Goal: Task Accomplishment & Management: Manage account settings

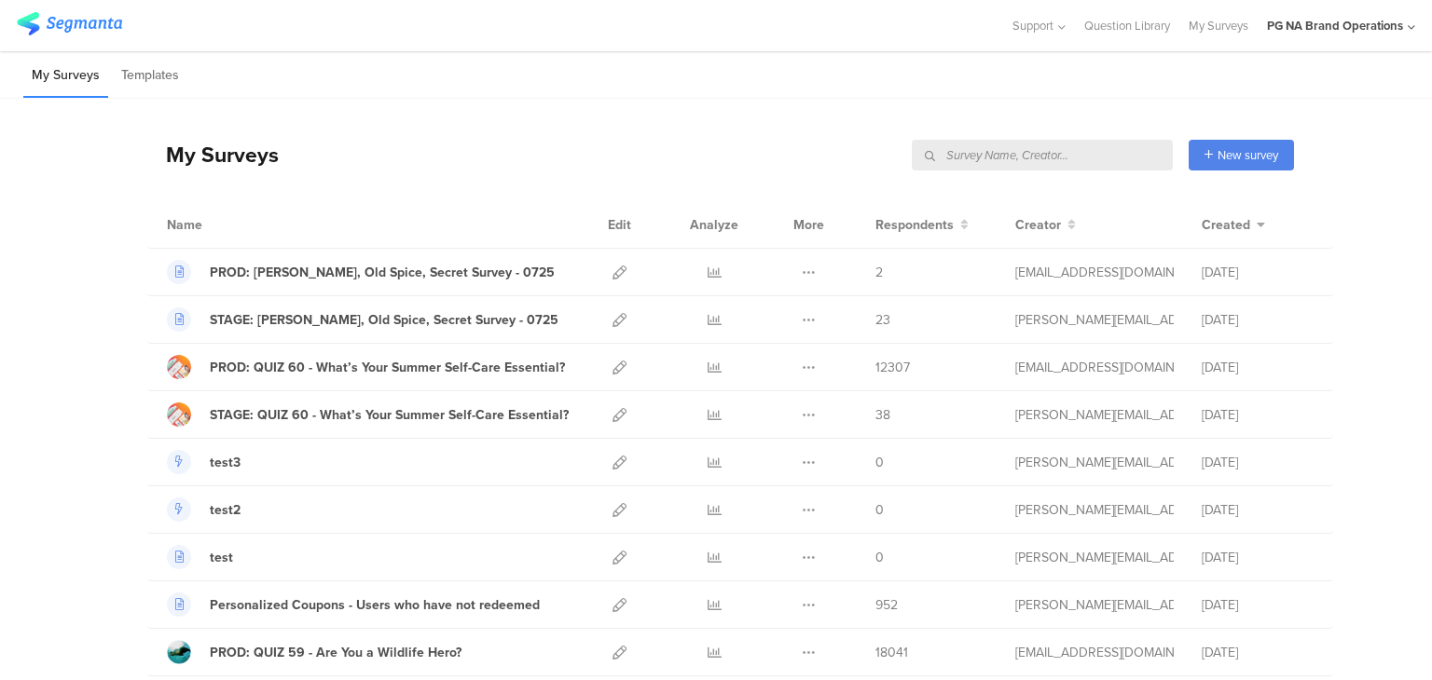
click at [1097, 158] on input "text" at bounding box center [1042, 155] width 261 height 31
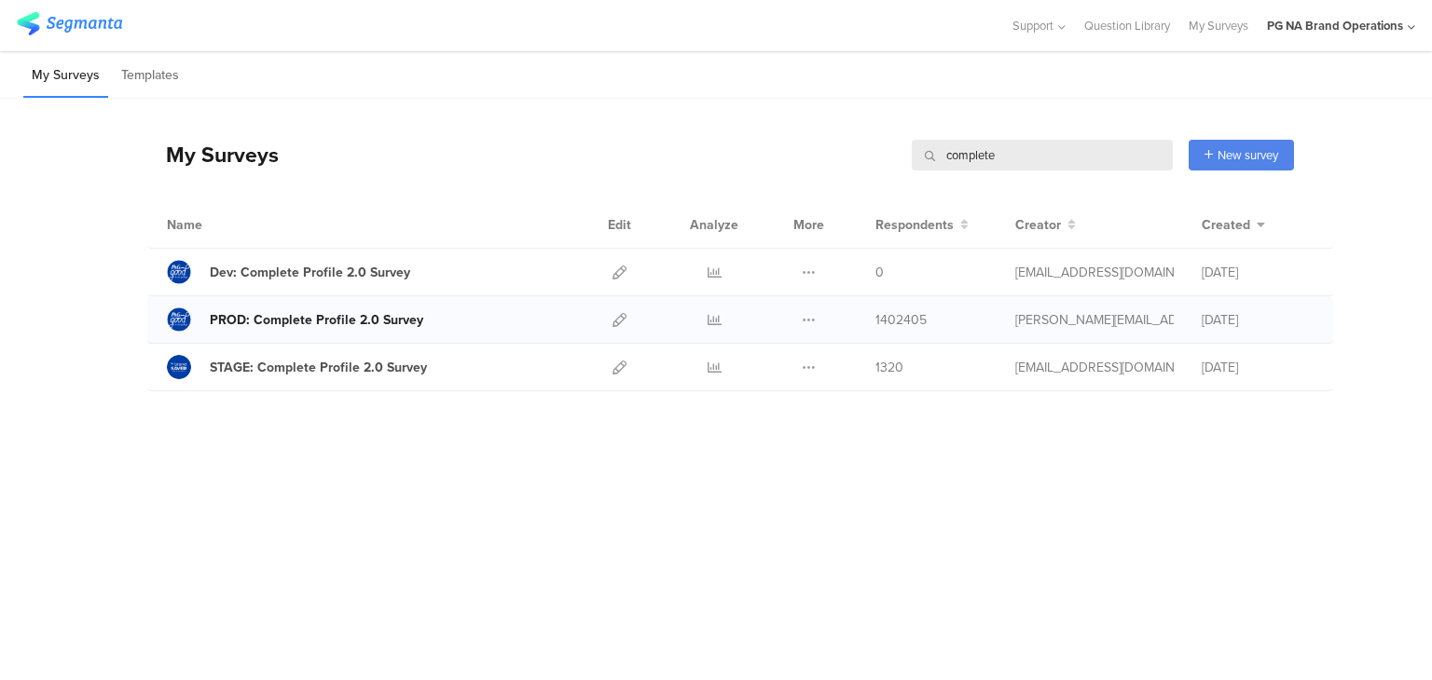
click at [384, 318] on div "PROD: Complete Profile 2.0 Survey" at bounding box center [316, 320] width 213 height 20
click at [612, 318] on icon at bounding box center [619, 320] width 14 height 14
click at [714, 321] on icon at bounding box center [715, 320] width 14 height 14
click at [969, 149] on input "complete" at bounding box center [1042, 155] width 261 height 31
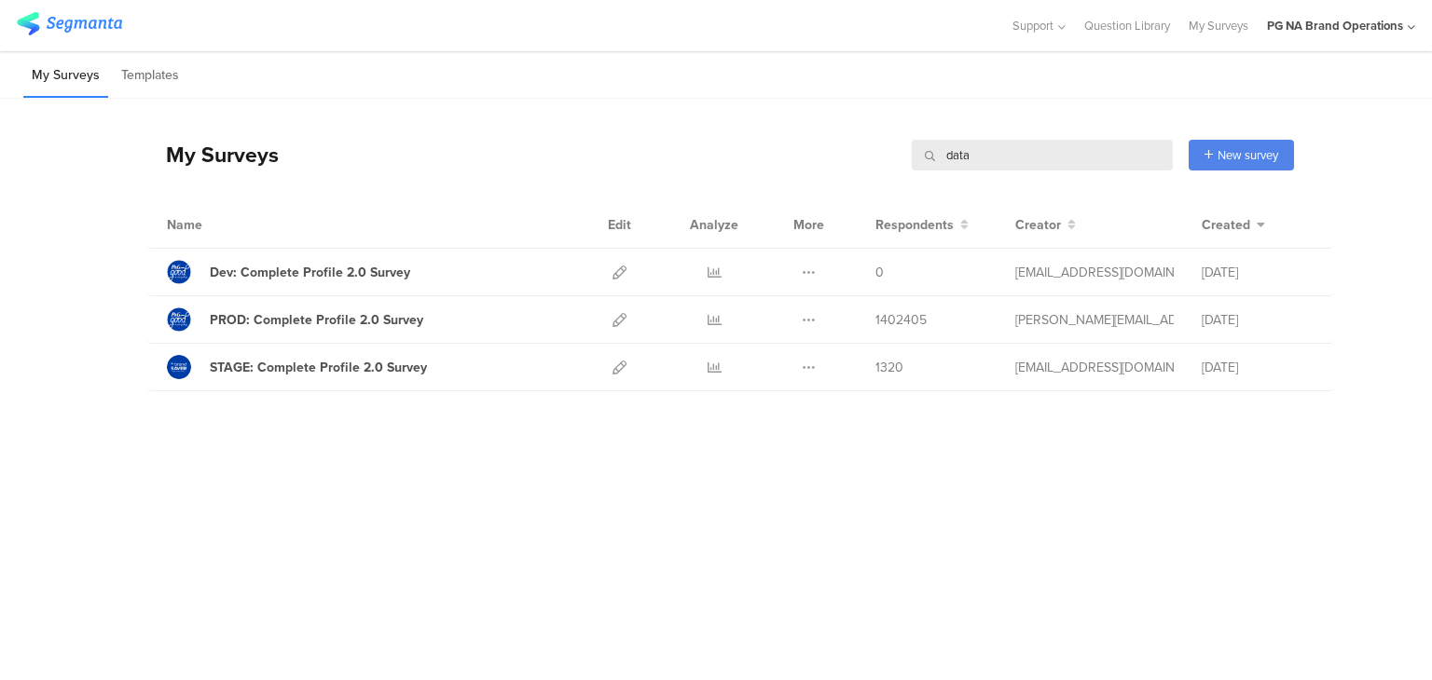
type input "data"
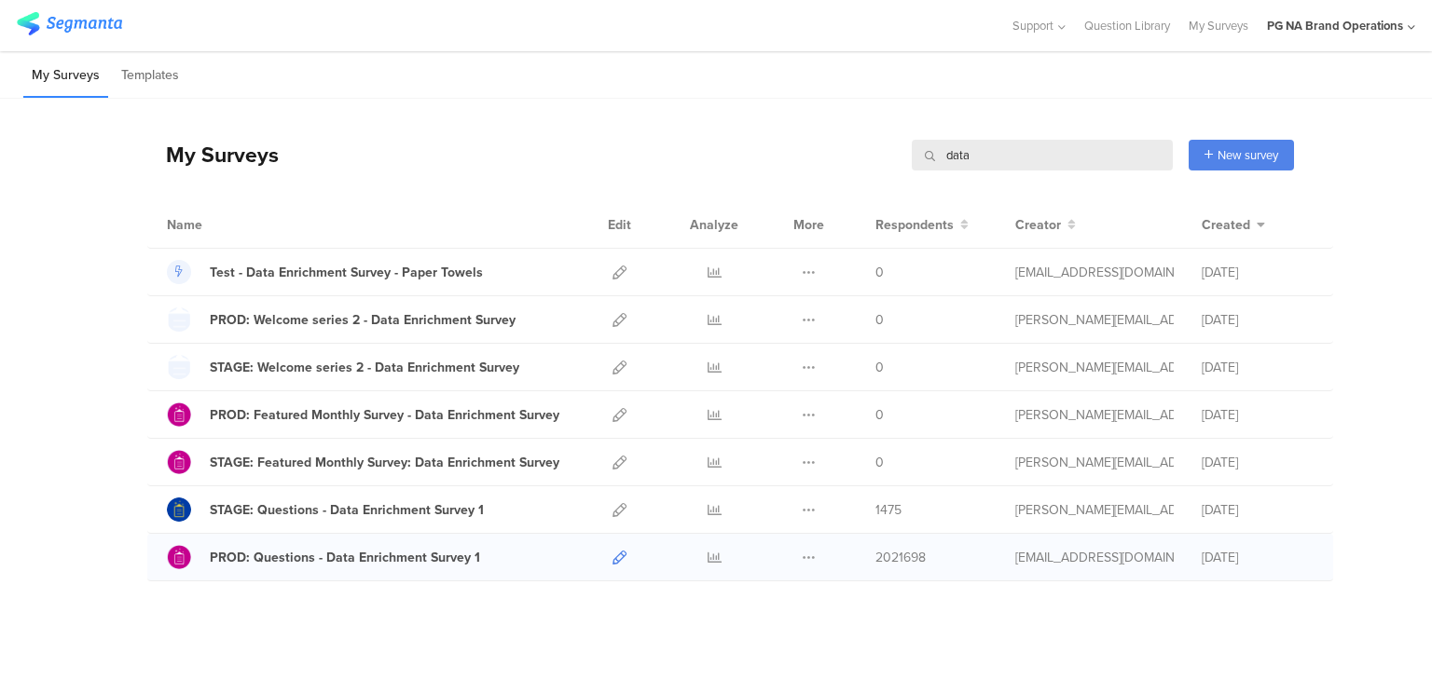
click at [615, 553] on icon at bounding box center [619, 558] width 14 height 14
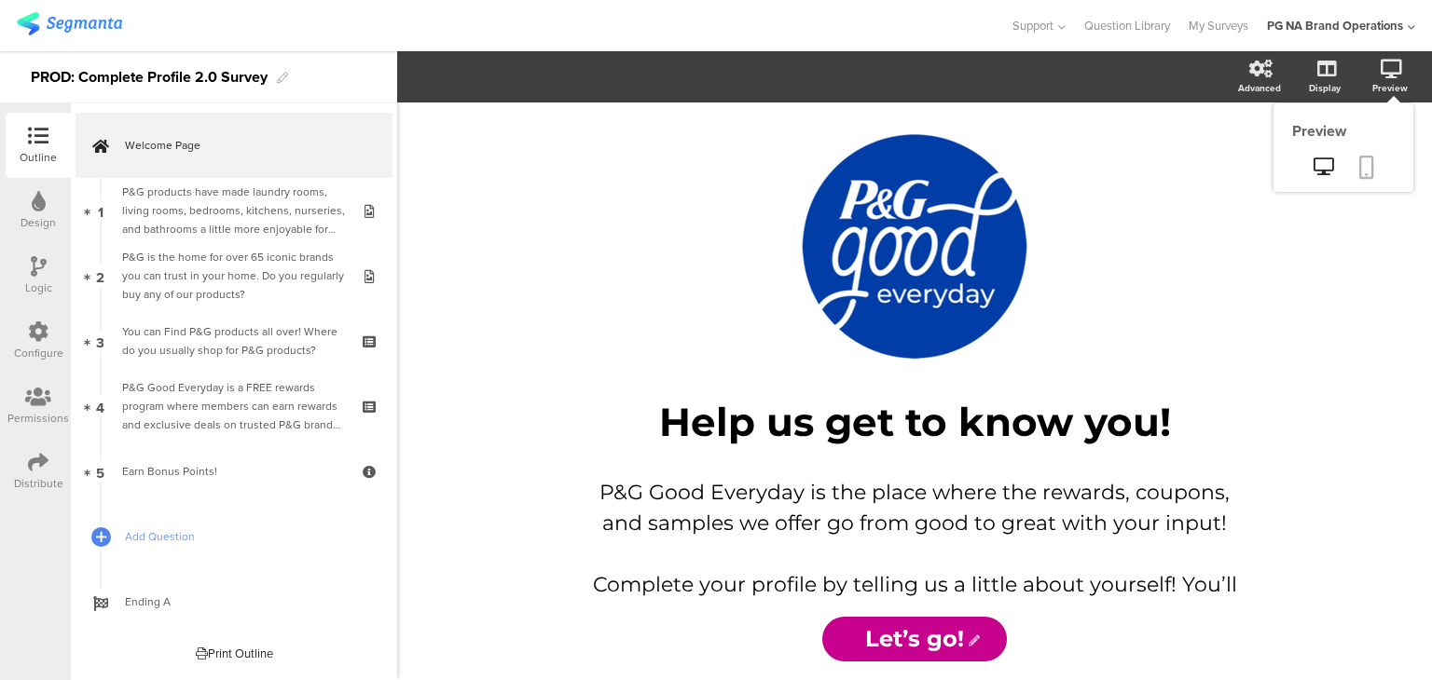
click at [1368, 166] on icon at bounding box center [1366, 167] width 15 height 23
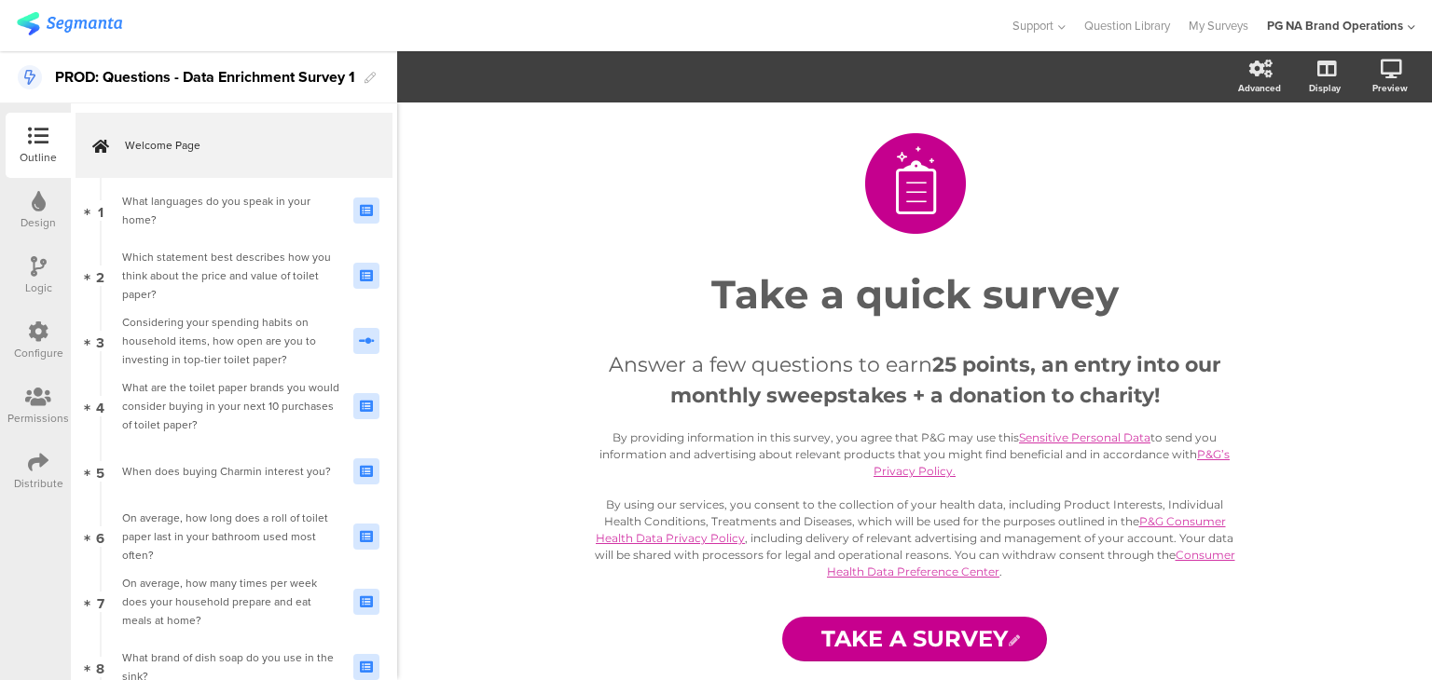
scroll to position [9, 0]
